Goal: Navigation & Orientation: Find specific page/section

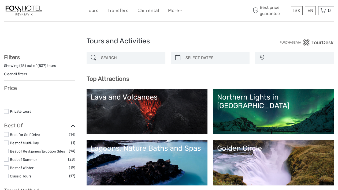
select select
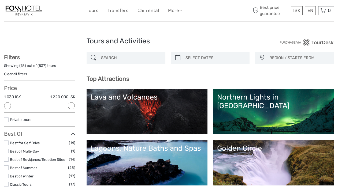
click at [27, 8] on img at bounding box center [24, 10] width 40 height 13
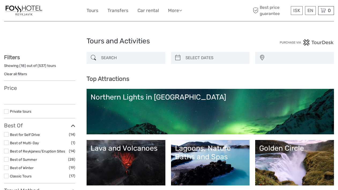
select select
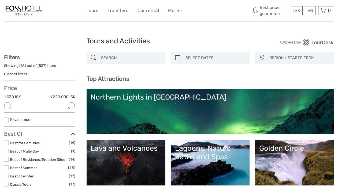
click at [27, 8] on img at bounding box center [24, 10] width 40 height 13
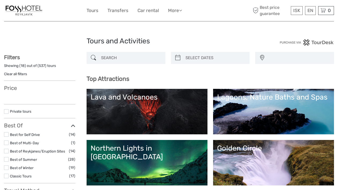
select select
